Goal: Information Seeking & Learning: Learn about a topic

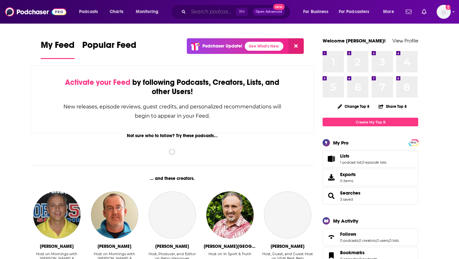
click at [200, 12] on input "Search podcasts, credits, & more..." at bounding box center [211, 12] width 47 height 10
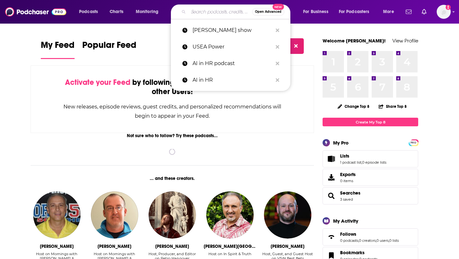
paste input "AMERICAN BUILDING PODCAST"
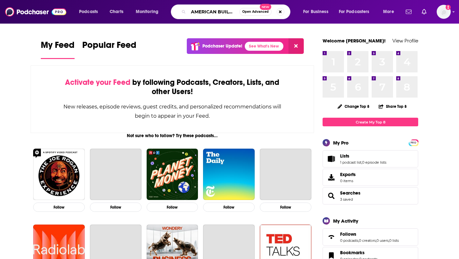
scroll to position [0, 29]
type input "AMERICAN BUILDING PODCAST"
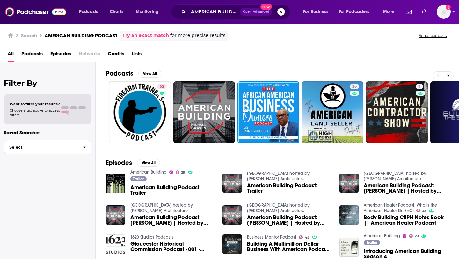
click at [145, 170] on link "American Building" at bounding box center [148, 171] width 36 height 5
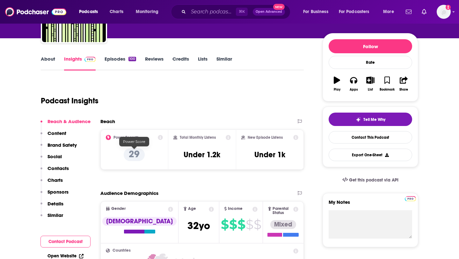
scroll to position [56, 0]
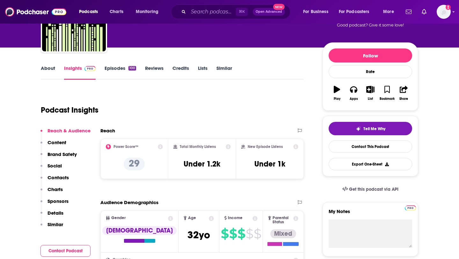
click at [121, 69] on link "Episodes 100" at bounding box center [120, 72] width 32 height 15
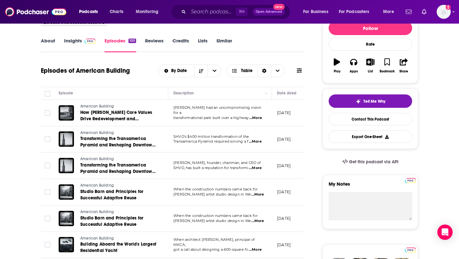
scroll to position [45, 0]
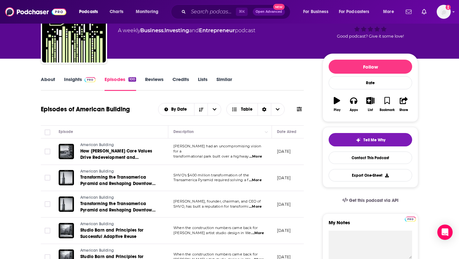
click at [43, 76] on link "About" at bounding box center [48, 83] width 14 height 15
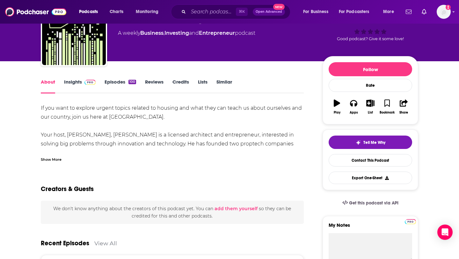
scroll to position [44, 0]
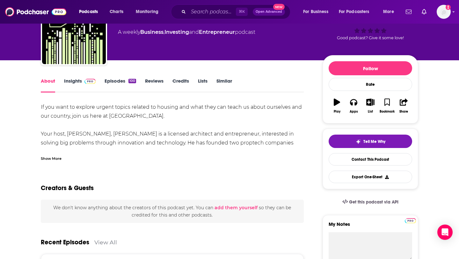
click at [52, 154] on div "Show More" at bounding box center [172, 155] width 263 height 11
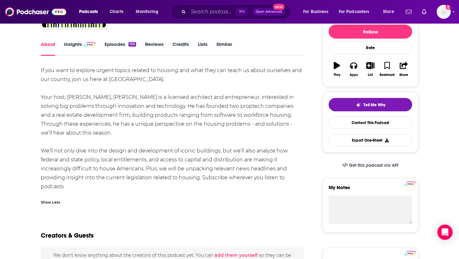
scroll to position [81, 0]
